Goal: Transaction & Acquisition: Purchase product/service

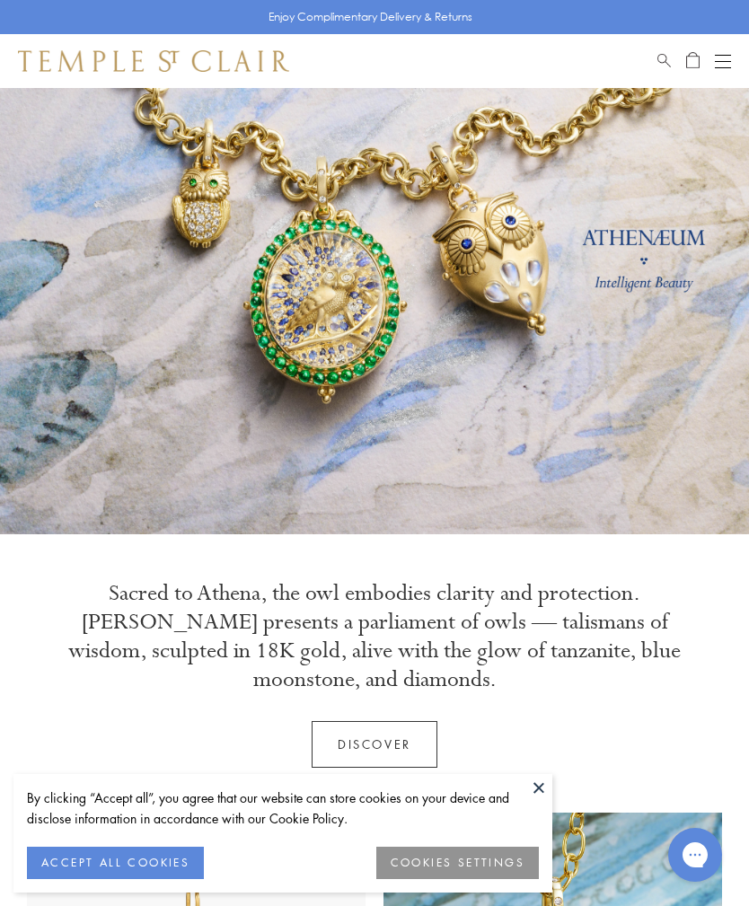
click at [544, 787] on button at bounding box center [538, 787] width 27 height 27
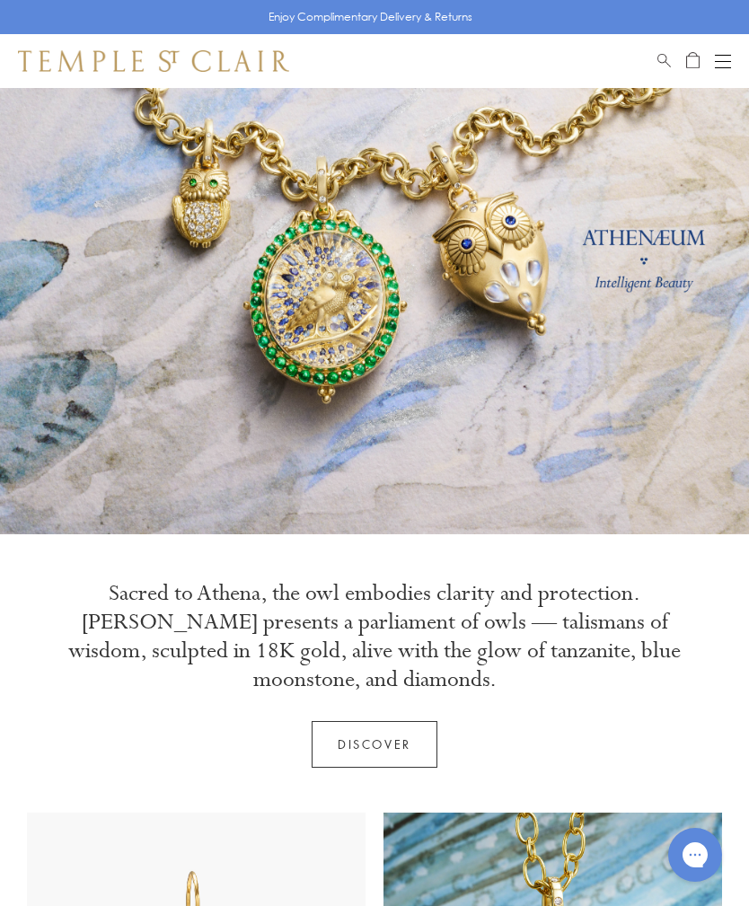
click at [729, 58] on button "Open navigation" at bounding box center [722, 61] width 16 height 22
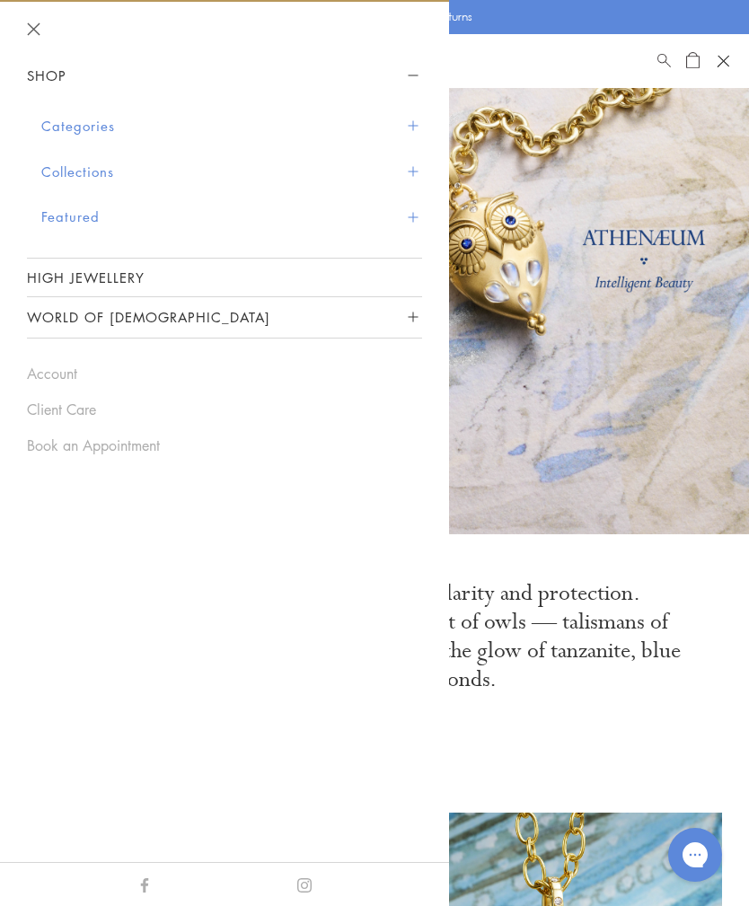
click at [604, 398] on link at bounding box center [374, 265] width 749 height 539
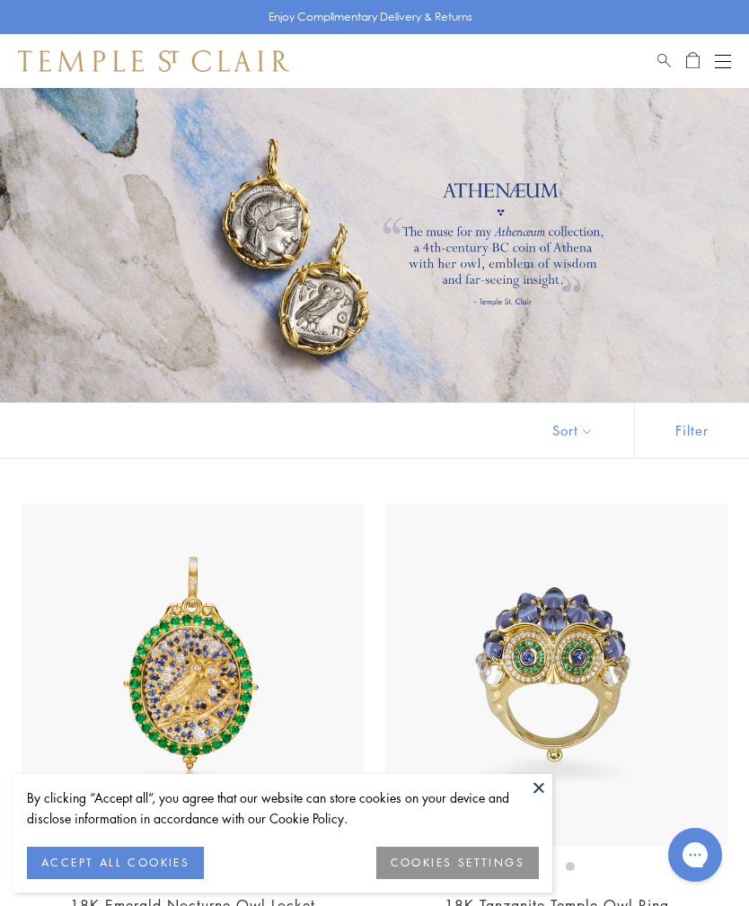
click at [733, 56] on div "Shop Shop Categories Amulets Pendants & Charms Lockets Chains & Leather Cords E…" at bounding box center [374, 61] width 749 height 54
click at [728, 62] on button "Open navigation" at bounding box center [722, 61] width 16 height 22
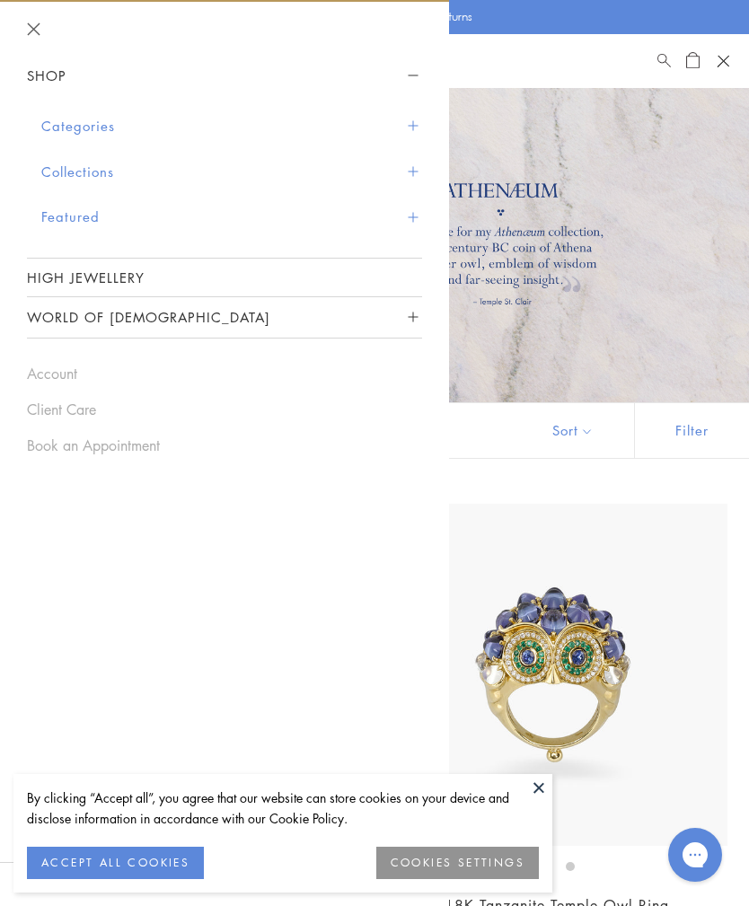
click at [61, 123] on button "Categories" at bounding box center [231, 126] width 381 height 46
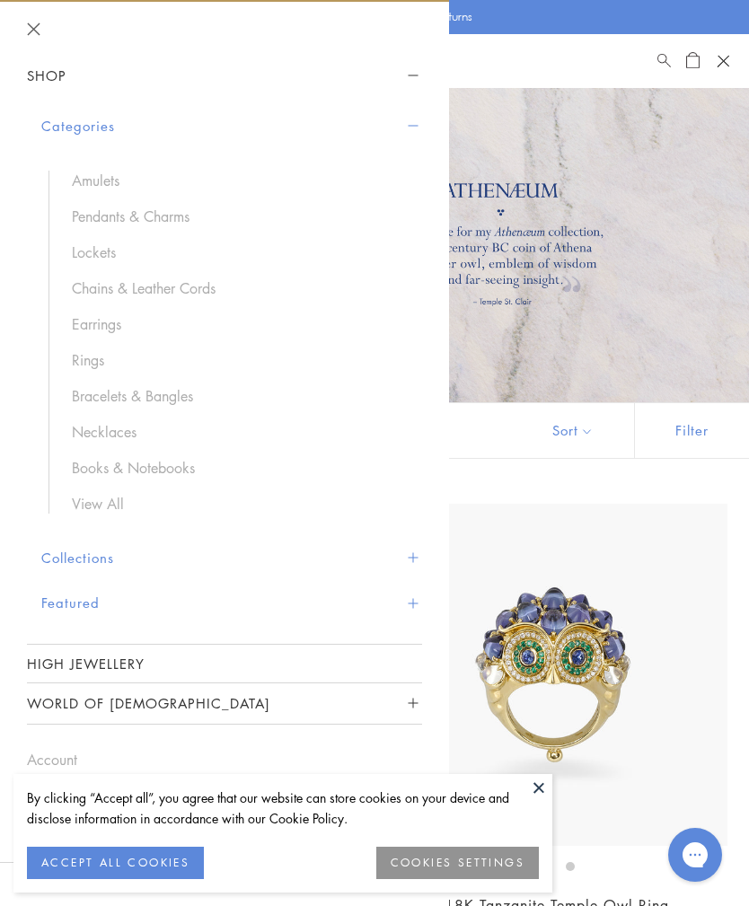
click at [93, 288] on link "Chains & Leather Cords" at bounding box center [238, 288] width 332 height 20
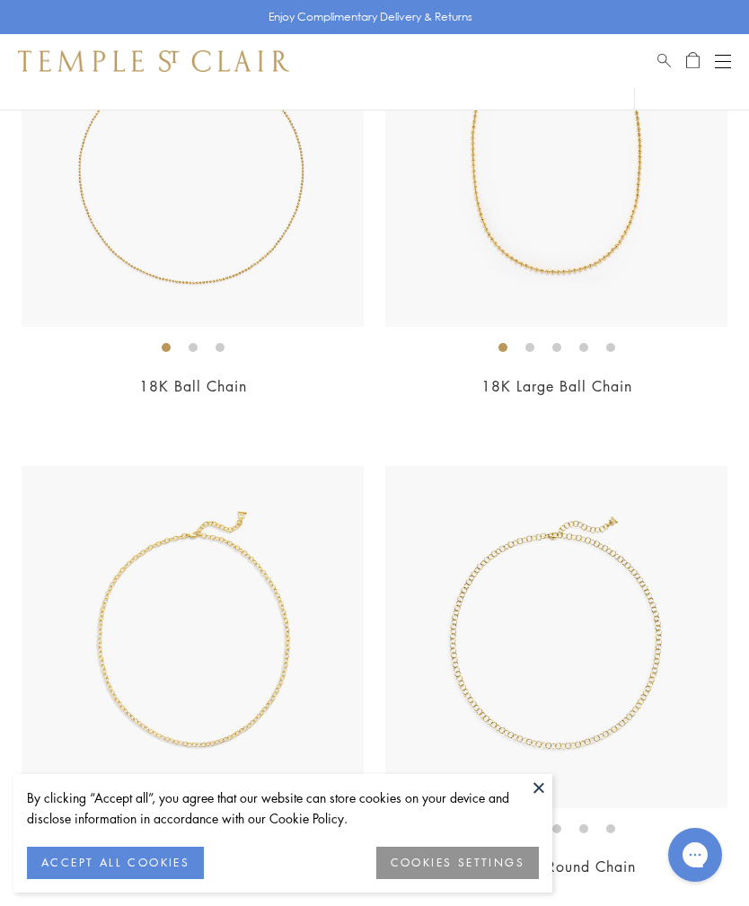
scroll to position [328, 0]
click at [528, 801] on button at bounding box center [538, 787] width 27 height 27
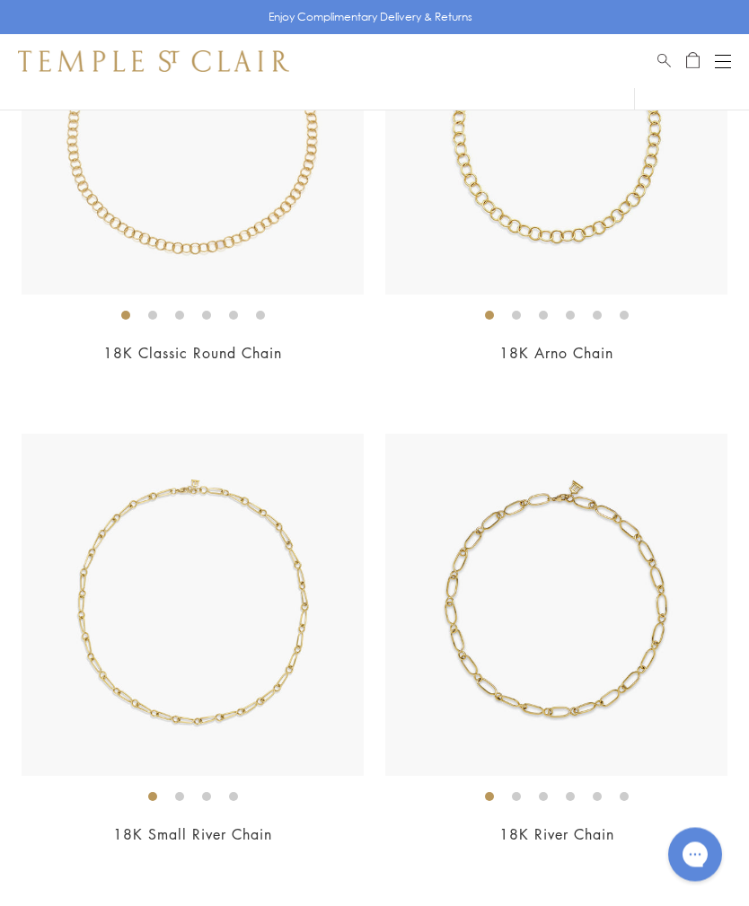
scroll to position [1802, 0]
click at [131, 712] on img at bounding box center [193, 605] width 342 height 342
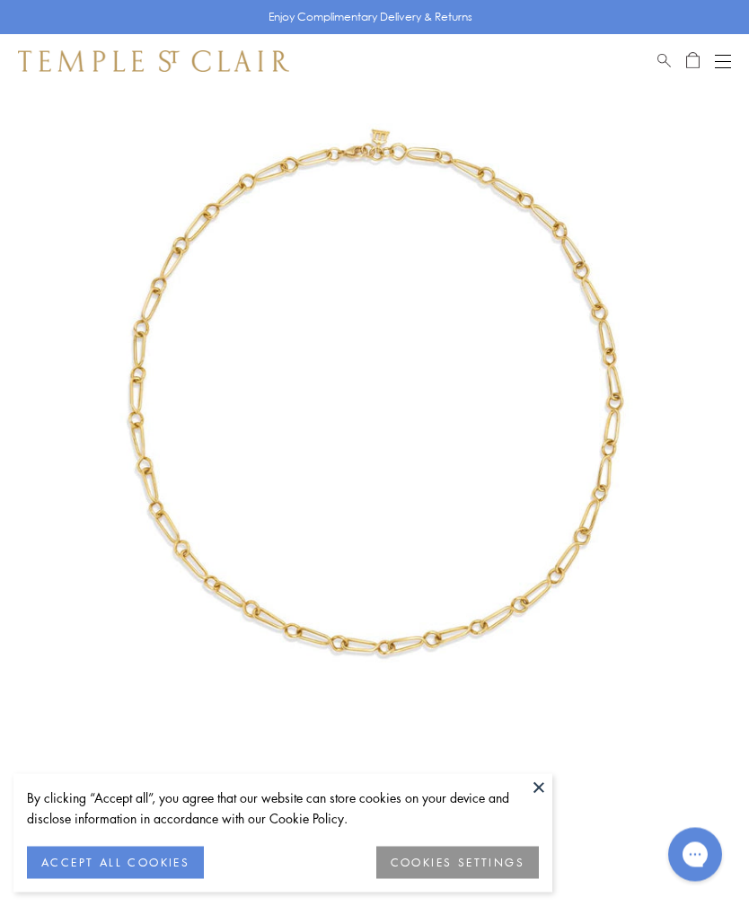
click at [541, 789] on button at bounding box center [538, 787] width 27 height 27
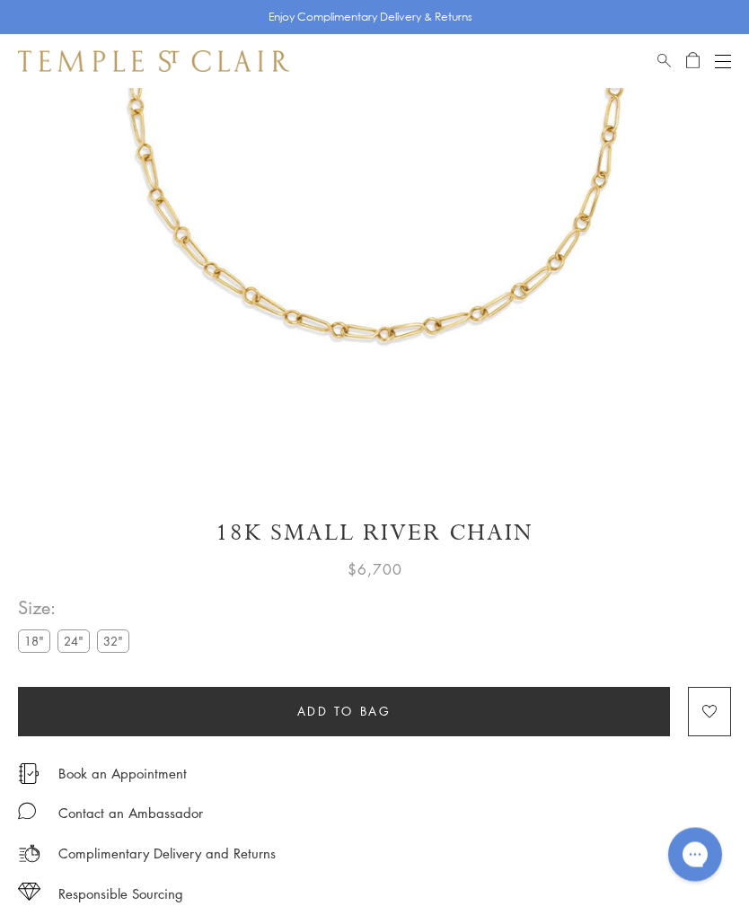
scroll to position [381, 0]
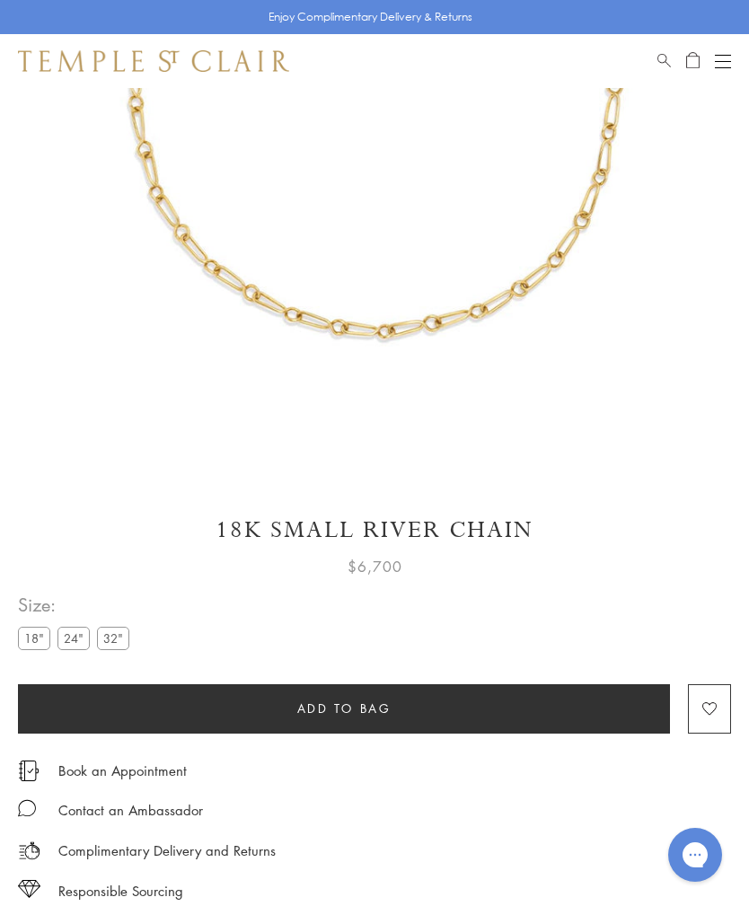
click at [116, 641] on label "32"" at bounding box center [113, 637] width 32 height 22
